Goal: Information Seeking & Learning: Check status

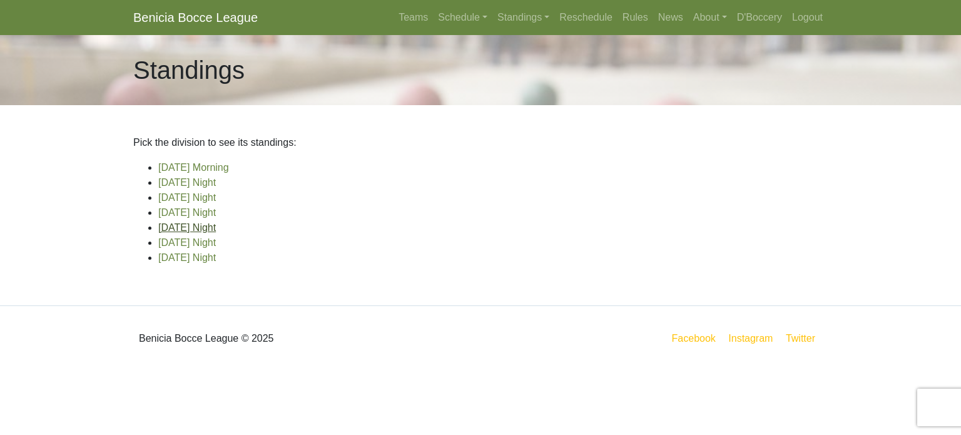
click at [186, 225] on link "[DATE] Night" at bounding box center [187, 227] width 58 height 11
click at [198, 166] on link "[DATE] Morning" at bounding box center [193, 167] width 71 height 11
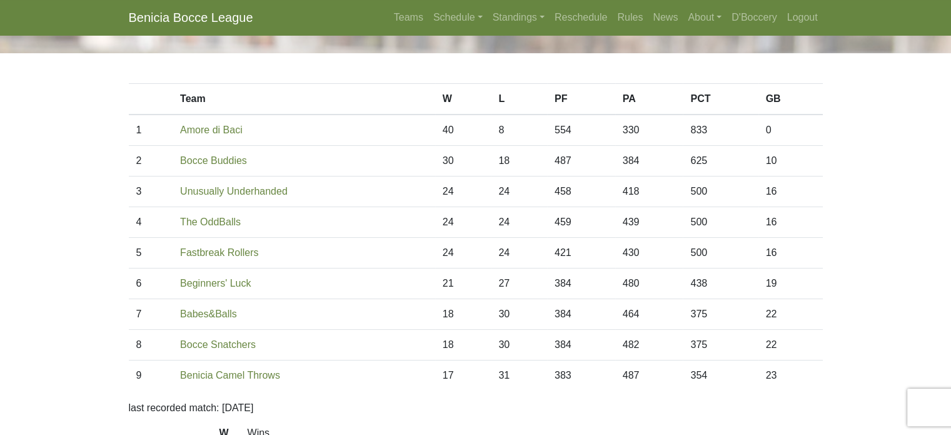
scroll to position [55, 0]
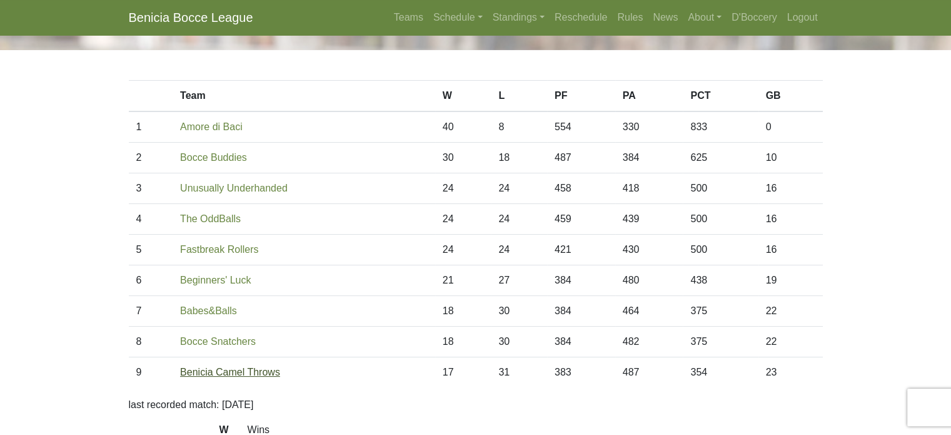
click at [230, 369] on link "Benicia Camel Throws" at bounding box center [230, 372] width 100 height 11
click at [238, 337] on link "Bocce Snatchers" at bounding box center [218, 341] width 76 height 11
click at [223, 308] on link "Babes&Balls" at bounding box center [208, 310] width 57 height 11
click at [210, 128] on link "Amore di Baci" at bounding box center [211, 126] width 63 height 11
click at [200, 154] on link "Bocce Buddies" at bounding box center [213, 157] width 67 height 11
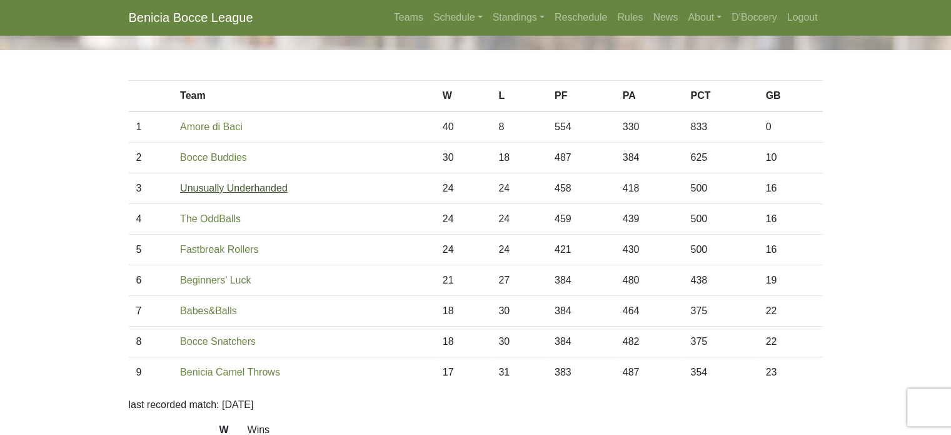
click at [188, 187] on link "Unusually Underhanded" at bounding box center [234, 188] width 108 height 11
